Goal: Information Seeking & Learning: Learn about a topic

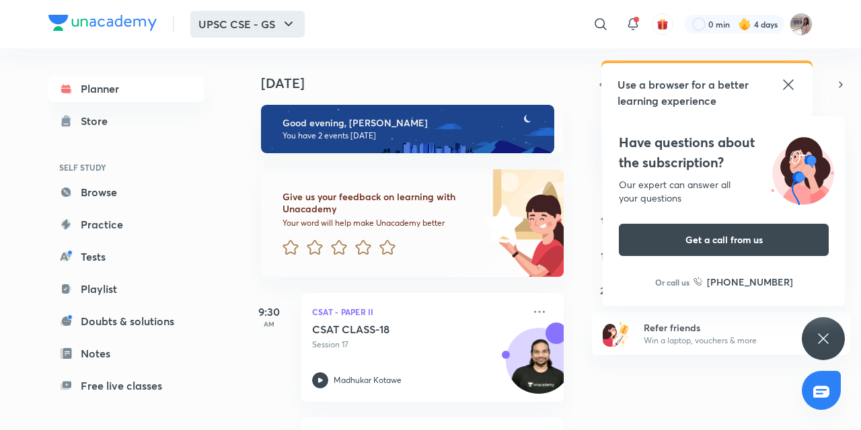
click at [296, 17] on icon "button" at bounding box center [288, 24] width 16 height 16
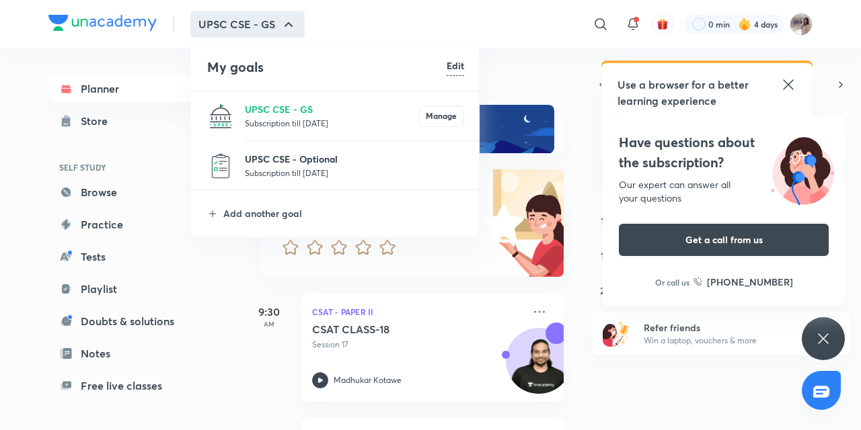
click at [295, 165] on p "UPSC CSE - Optional" at bounding box center [354, 159] width 219 height 14
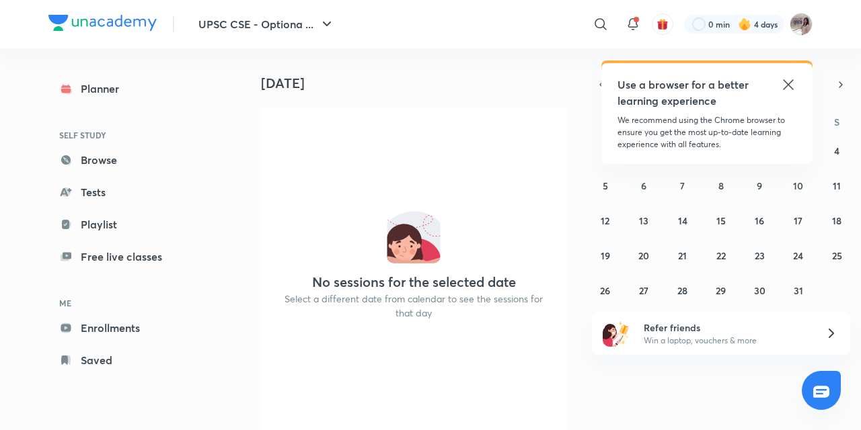
click at [787, 78] on icon at bounding box center [788, 85] width 16 height 16
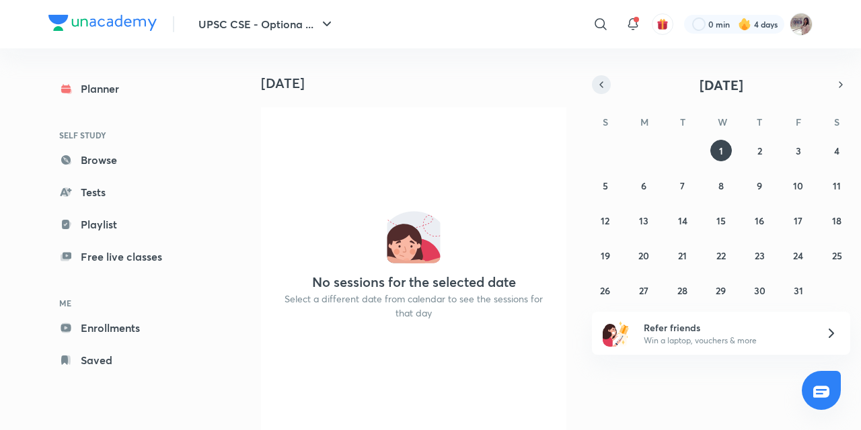
click at [601, 79] on icon "button" at bounding box center [601, 85] width 11 height 12
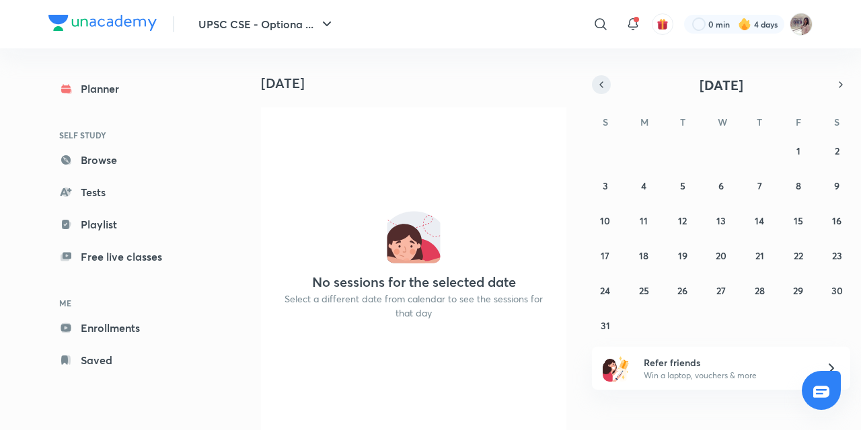
click at [601, 79] on icon "button" at bounding box center [601, 85] width 11 height 12
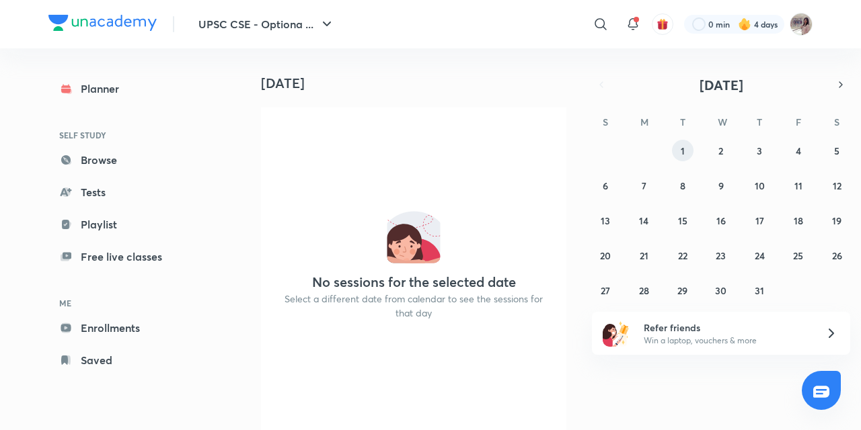
click at [682, 149] on abbr "1" at bounding box center [682, 151] width 4 height 13
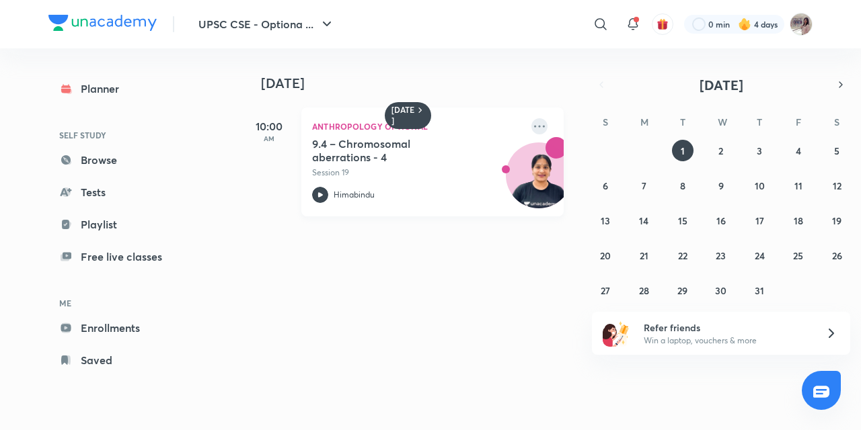
click at [531, 128] on icon at bounding box center [539, 126] width 16 height 16
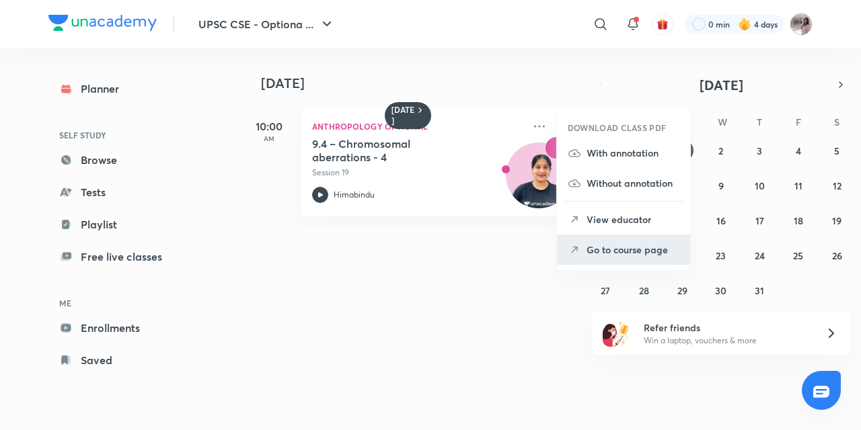
click at [610, 245] on p "Go to course page" at bounding box center [632, 250] width 93 height 14
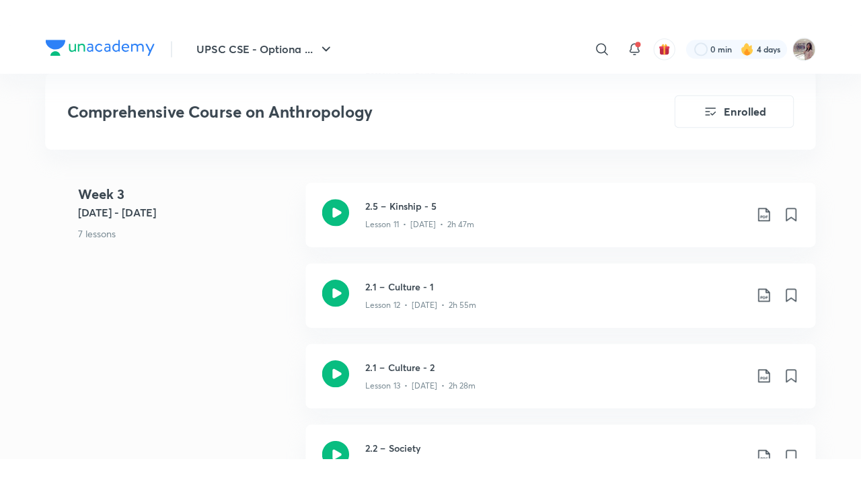
scroll to position [1634, 0]
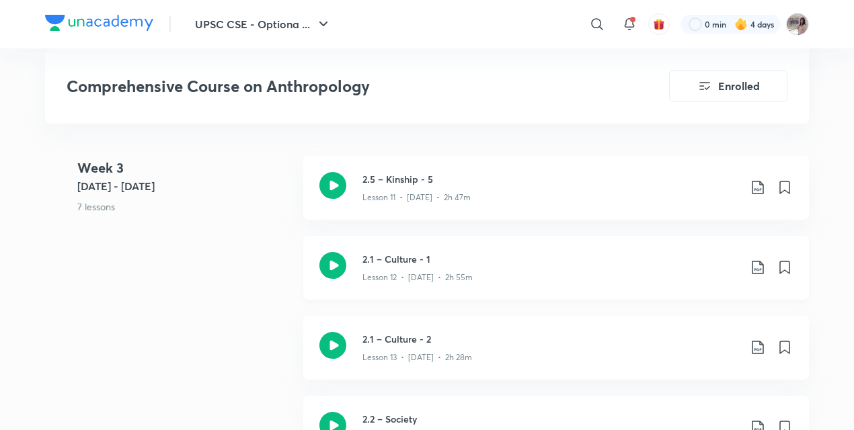
click at [341, 261] on icon at bounding box center [332, 265] width 27 height 27
